Goal: Check status: Check status

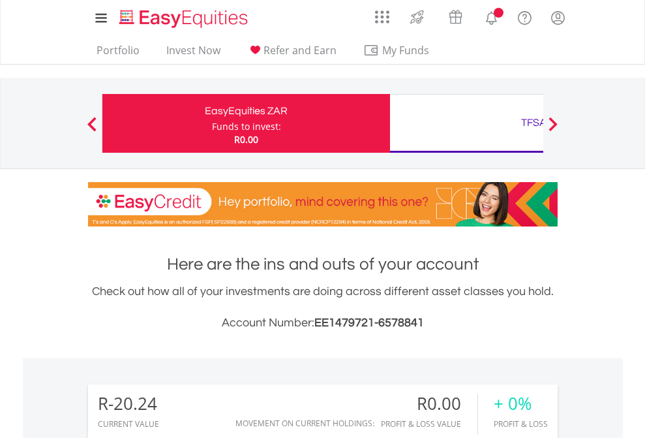
scroll to position [125, 205]
click at [212, 123] on div "Funds to invest:" at bounding box center [246, 126] width 69 height 13
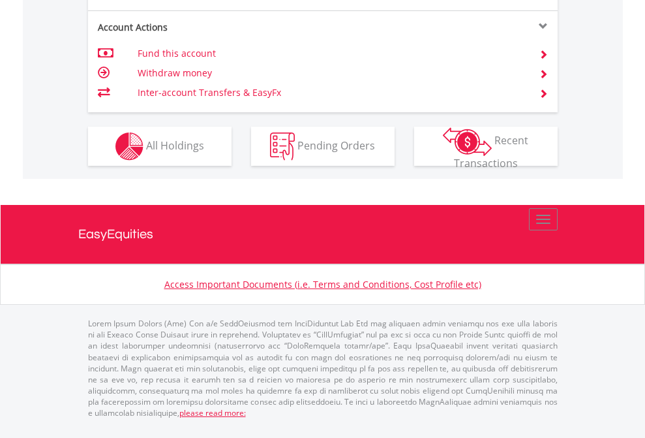
scroll to position [1251, 0]
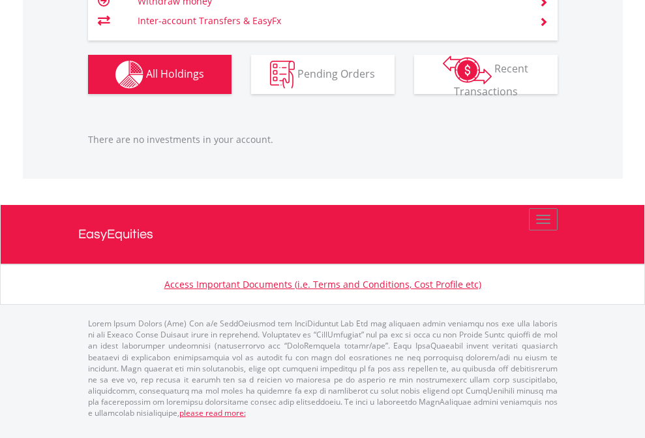
scroll to position [125, 205]
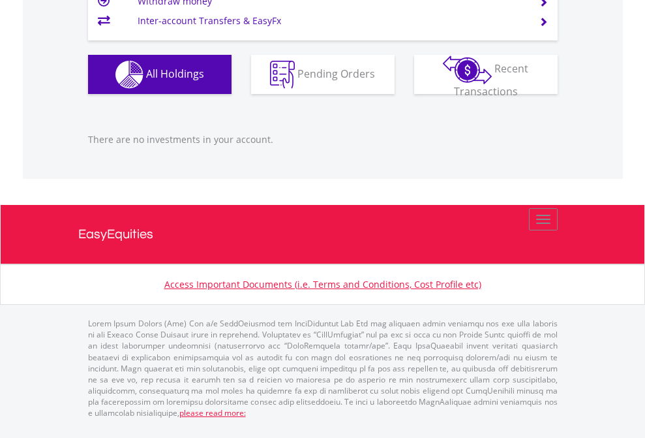
scroll to position [125, 205]
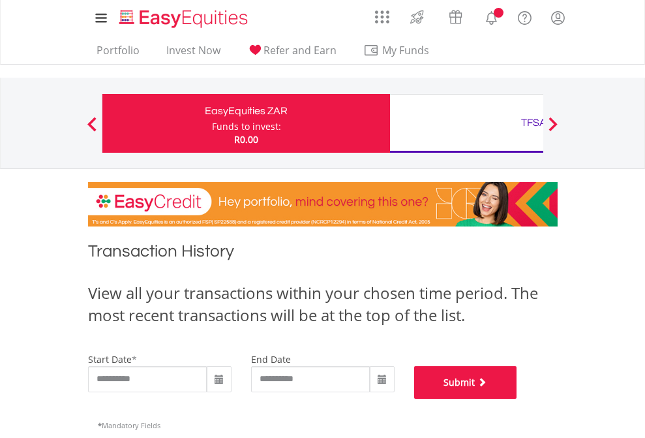
click at [517, 399] on button "Submit" at bounding box center [465, 382] width 103 height 33
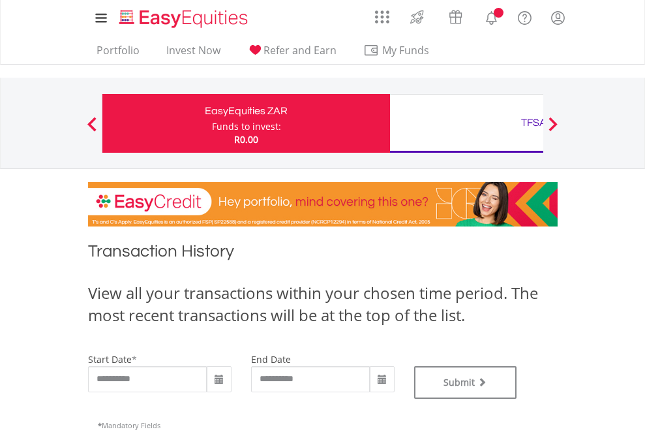
click at [466, 123] on div "TFSA" at bounding box center [534, 123] width 272 height 18
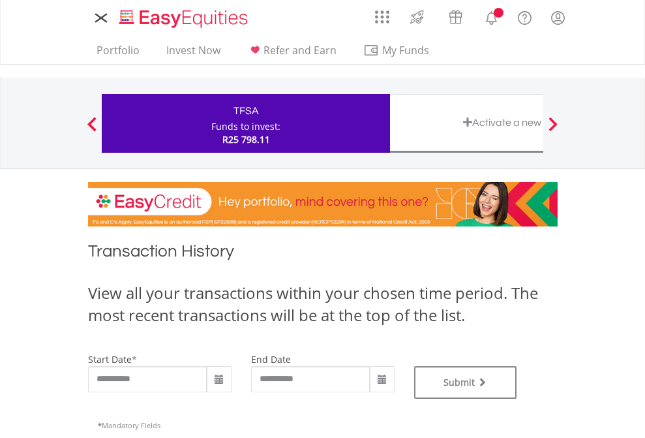
type input "**********"
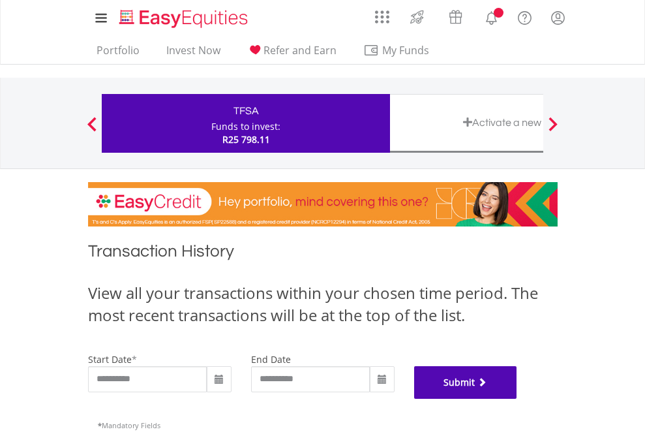
click at [517, 399] on button "Submit" at bounding box center [465, 382] width 103 height 33
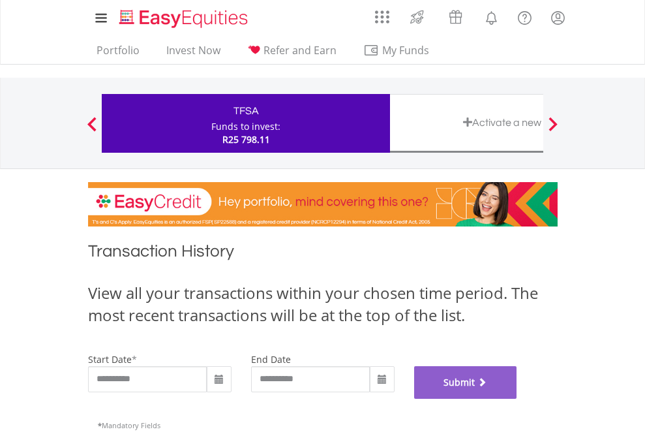
scroll to position [529, 0]
